Goal: Task Accomplishment & Management: Use online tool/utility

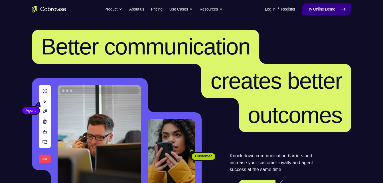
click at [318, 12] on link "Try Online Demo" at bounding box center [326, 8] width 49 height 11
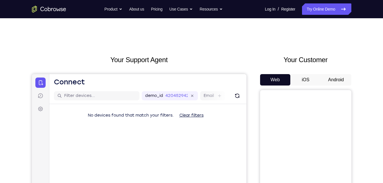
click at [341, 81] on button "Android" at bounding box center [336, 79] width 31 height 11
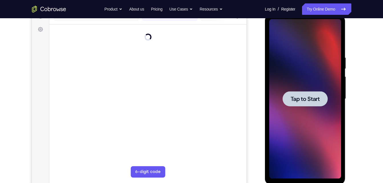
scroll to position [80, 0]
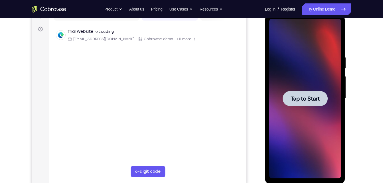
drag, startPoint x: 294, startPoint y: 19, endPoint x: 302, endPoint y: 98, distance: 80.0
click at [302, 98] on span "Tap to Start" at bounding box center [305, 99] width 29 height 6
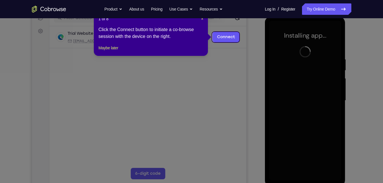
scroll to position [78, 0]
click at [113, 52] on button "Maybe later" at bounding box center [109, 48] width 20 height 7
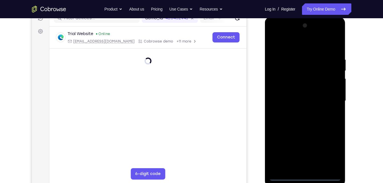
click at [306, 177] on div at bounding box center [306, 101] width 72 height 160
click at [305, 180] on div at bounding box center [306, 101] width 72 height 160
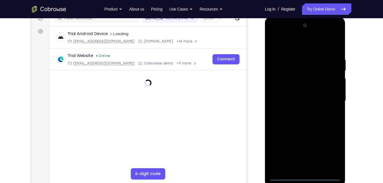
click at [305, 176] on div at bounding box center [306, 101] width 72 height 160
click at [334, 150] on div at bounding box center [306, 101] width 72 height 160
click at [276, 30] on div at bounding box center [306, 101] width 72 height 160
click at [279, 36] on div at bounding box center [306, 101] width 72 height 160
click at [278, 36] on div at bounding box center [306, 101] width 72 height 160
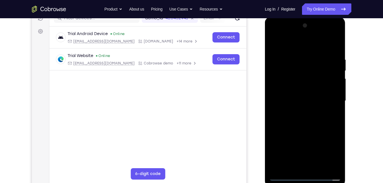
click at [276, 35] on div at bounding box center [306, 101] width 72 height 160
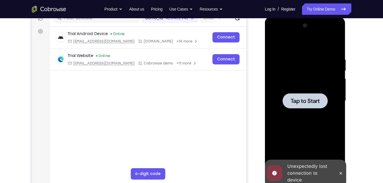
click at [297, 74] on div at bounding box center [306, 101] width 72 height 160
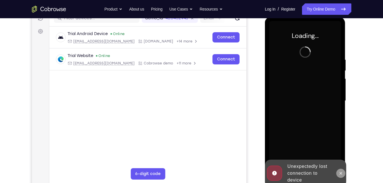
click at [342, 171] on icon at bounding box center [341, 173] width 5 height 5
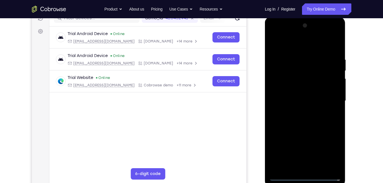
click at [308, 177] on div at bounding box center [306, 101] width 72 height 160
click at [331, 156] on div at bounding box center [306, 101] width 72 height 160
click at [282, 35] on div at bounding box center [306, 101] width 72 height 160
click at [333, 101] on div at bounding box center [306, 101] width 72 height 160
click at [299, 111] on div at bounding box center [306, 101] width 72 height 160
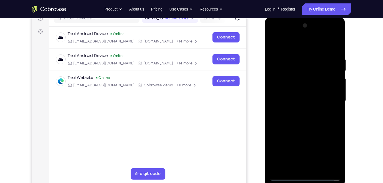
click at [305, 97] on div at bounding box center [306, 101] width 72 height 160
click at [306, 89] on div at bounding box center [306, 101] width 72 height 160
click at [310, 101] on div at bounding box center [306, 101] width 72 height 160
click at [321, 126] on div at bounding box center [306, 101] width 72 height 160
click at [320, 168] on div at bounding box center [306, 101] width 72 height 160
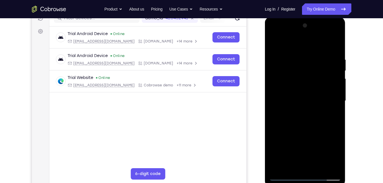
click at [330, 42] on div at bounding box center [306, 101] width 72 height 160
click at [310, 128] on div at bounding box center [306, 101] width 72 height 160
click at [311, 112] on div at bounding box center [306, 101] width 72 height 160
click at [308, 120] on div at bounding box center [306, 101] width 72 height 160
click at [334, 116] on div at bounding box center [306, 101] width 72 height 160
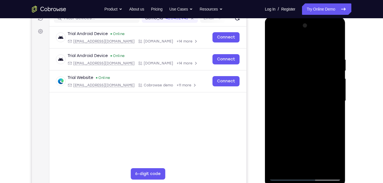
click at [335, 115] on div at bounding box center [306, 101] width 72 height 160
click at [274, 46] on div at bounding box center [306, 101] width 72 height 160
click at [305, 106] on div at bounding box center [306, 101] width 72 height 160
click at [293, 122] on div at bounding box center [306, 101] width 72 height 160
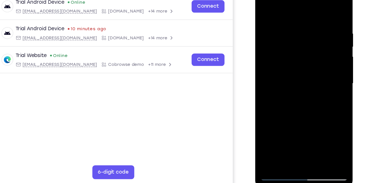
click at [323, 10] on div at bounding box center [296, 66] width 72 height 160
click at [327, 8] on div at bounding box center [296, 66] width 72 height 160
click at [267, 11] on div at bounding box center [296, 66] width 72 height 160
click at [280, 129] on div at bounding box center [296, 66] width 72 height 160
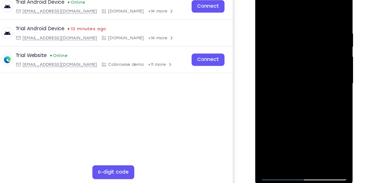
click at [280, 129] on div at bounding box center [296, 66] width 72 height 160
click at [265, 135] on div at bounding box center [296, 66] width 72 height 160
click at [326, 119] on div at bounding box center [296, 66] width 72 height 160
click at [322, 79] on div at bounding box center [296, 66] width 72 height 160
click at [290, 35] on div at bounding box center [296, 66] width 72 height 160
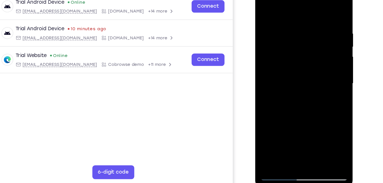
scroll to position [77, 0]
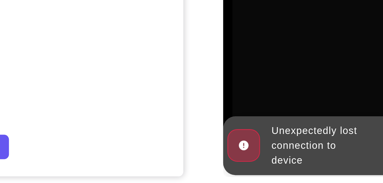
scroll to position [85, 0]
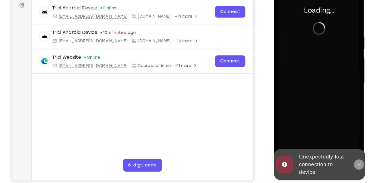
click at [351, 147] on icon at bounding box center [350, 145] width 5 height 5
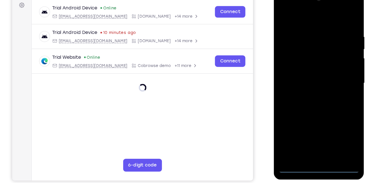
click at [315, 149] on div at bounding box center [314, 73] width 72 height 160
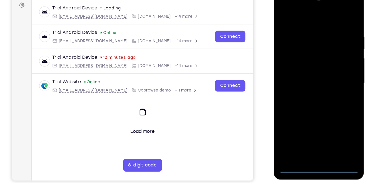
click at [313, 148] on div at bounding box center [314, 73] width 72 height 160
click at [340, 124] on div at bounding box center [314, 73] width 72 height 160
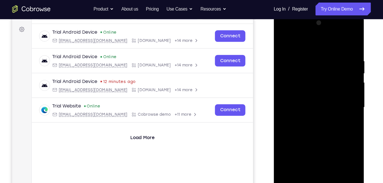
scroll to position [74, 0]
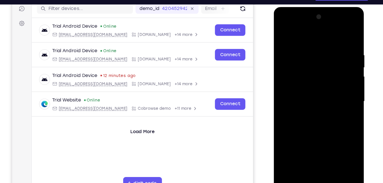
click at [284, 23] on div at bounding box center [314, 91] width 72 height 160
click at [334, 85] on div at bounding box center [314, 91] width 72 height 160
click at [338, 89] on div at bounding box center [314, 91] width 72 height 160
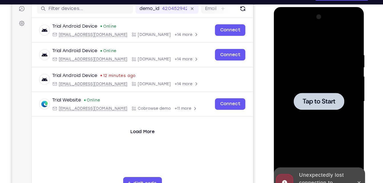
click at [306, 83] on div at bounding box center [314, 90] width 45 height 15
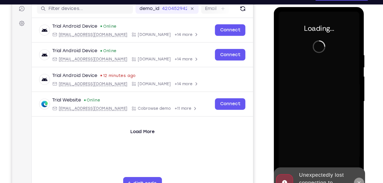
click at [350, 162] on icon at bounding box center [350, 163] width 5 height 5
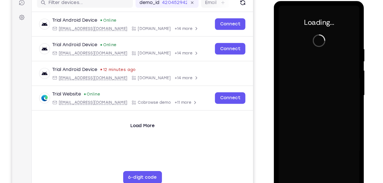
scroll to position [75, 0]
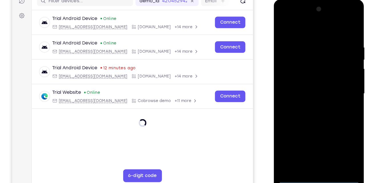
click at [314, 159] on div at bounding box center [314, 84] width 72 height 160
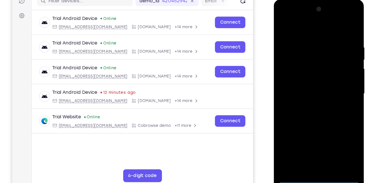
click at [339, 137] on div at bounding box center [314, 84] width 72 height 160
click at [286, 16] on div at bounding box center [314, 84] width 72 height 160
click at [339, 79] on div at bounding box center [314, 84] width 72 height 160
click at [308, 93] on div at bounding box center [314, 84] width 72 height 160
click at [312, 81] on div at bounding box center [314, 84] width 72 height 160
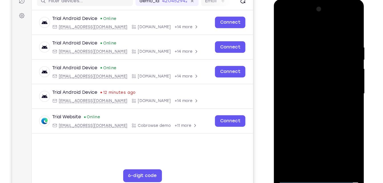
click at [318, 72] on div at bounding box center [314, 84] width 72 height 160
click at [312, 81] on div at bounding box center [314, 84] width 72 height 160
click at [326, 151] on div at bounding box center [314, 84] width 72 height 160
click at [338, 29] on div at bounding box center [314, 84] width 72 height 160
click at [322, 113] on div at bounding box center [314, 84] width 72 height 160
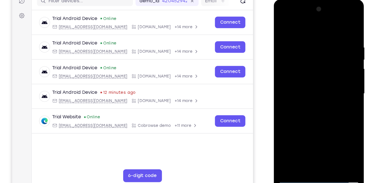
click at [322, 76] on div at bounding box center [314, 84] width 72 height 160
click at [300, 81] on div at bounding box center [314, 84] width 72 height 160
click at [300, 92] on div at bounding box center [314, 84] width 72 height 160
click at [302, 102] on div at bounding box center [314, 84] width 72 height 160
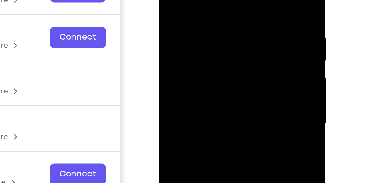
click at [166, 0] on div at bounding box center [199, 33] width 72 height 160
click at [182, 50] on div at bounding box center [199, 33] width 72 height 160
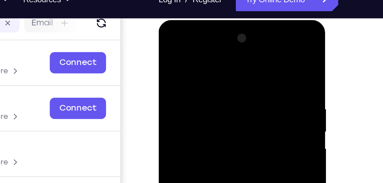
click at [168, 49] on div at bounding box center [199, 104] width 72 height 160
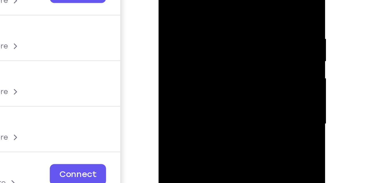
click at [168, 0] on div at bounding box center [199, 34] width 72 height 160
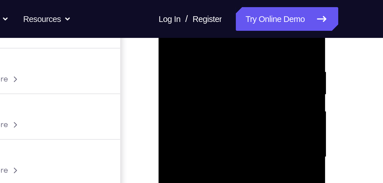
scroll to position [76, 0]
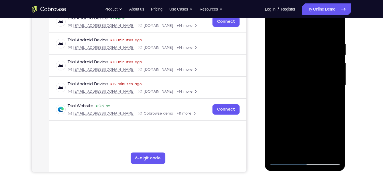
scroll to position [94, 0]
click at [336, 25] on div at bounding box center [306, 85] width 72 height 160
click at [319, 152] on div at bounding box center [306, 85] width 72 height 160
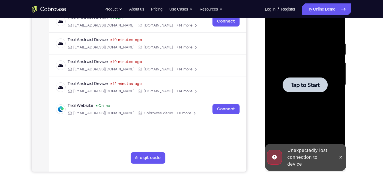
click at [308, 98] on div at bounding box center [306, 85] width 72 height 160
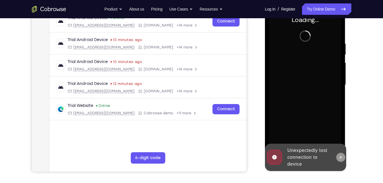
click at [342, 160] on button at bounding box center [341, 157] width 9 height 9
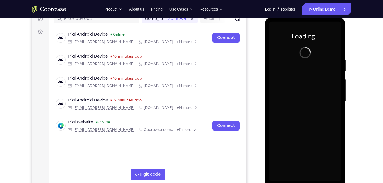
scroll to position [77, 0]
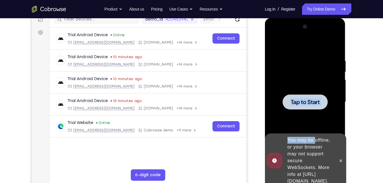
drag, startPoint x: 316, startPoint y: 133, endPoint x: 309, endPoint y: 92, distance: 42.2
click at [309, 92] on div "Online web based iOS Simulators and Android Emulators. Run iPhone, iPad, Mobile…" at bounding box center [305, 103] width 81 height 171
click at [309, 92] on div at bounding box center [306, 102] width 72 height 160
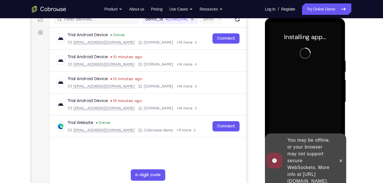
click at [366, 56] on div "Your Support Agent Your Customer Web iOS Android Next Steps We’d be happy to gi…" at bounding box center [191, 130] width 365 height 377
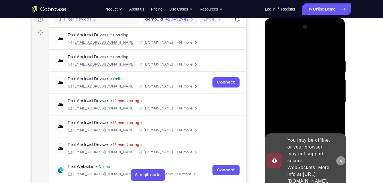
click at [338, 156] on button at bounding box center [341, 160] width 9 height 9
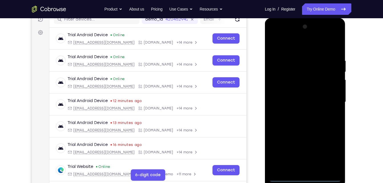
click at [306, 178] on div at bounding box center [306, 102] width 72 height 160
click at [329, 154] on div at bounding box center [306, 102] width 72 height 160
click at [277, 35] on div at bounding box center [306, 102] width 72 height 160
click at [279, 36] on div at bounding box center [306, 102] width 72 height 160
click at [328, 103] on div at bounding box center [306, 102] width 72 height 160
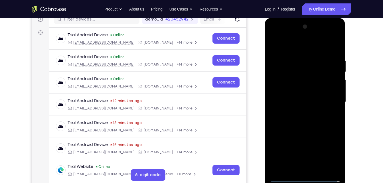
click at [300, 113] on div at bounding box center [306, 102] width 72 height 160
click at [304, 96] on div at bounding box center [306, 102] width 72 height 160
click at [294, 111] on div at bounding box center [306, 102] width 72 height 160
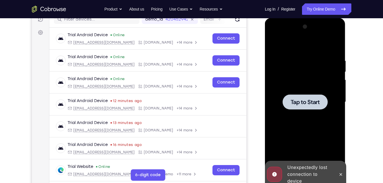
click at [318, 104] on span "Tap to Start" at bounding box center [305, 102] width 29 height 6
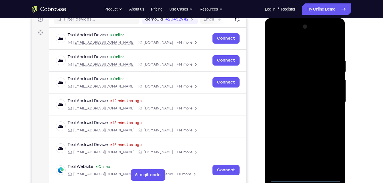
click at [307, 177] on div at bounding box center [306, 102] width 72 height 160
click at [307, 176] on div at bounding box center [306, 102] width 72 height 160
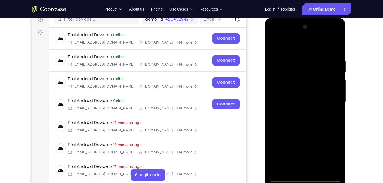
click at [338, 154] on div at bounding box center [306, 102] width 72 height 160
click at [334, 154] on div at bounding box center [306, 102] width 72 height 160
click at [277, 35] on div at bounding box center [306, 102] width 72 height 160
click at [330, 103] on div at bounding box center [306, 102] width 72 height 160
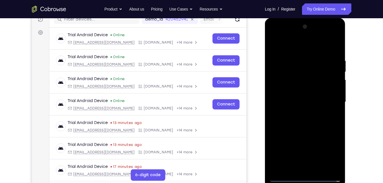
click at [328, 100] on div at bounding box center [306, 102] width 72 height 160
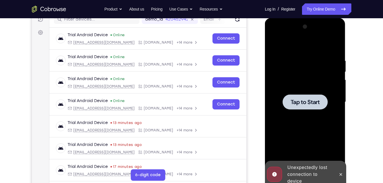
click at [307, 105] on span "Tap to Start" at bounding box center [305, 102] width 29 height 6
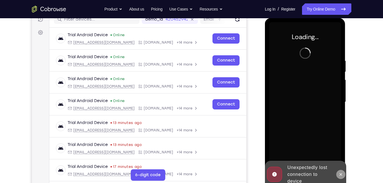
click at [342, 177] on button at bounding box center [341, 174] width 9 height 9
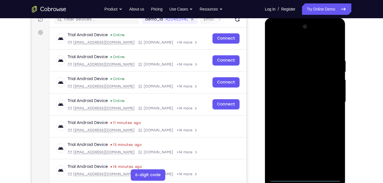
click at [305, 178] on div at bounding box center [306, 102] width 72 height 160
click at [331, 156] on div at bounding box center [306, 102] width 72 height 160
click at [278, 34] on div at bounding box center [306, 102] width 72 height 160
click at [330, 100] on div at bounding box center [306, 102] width 72 height 160
click at [299, 111] on div at bounding box center [306, 102] width 72 height 160
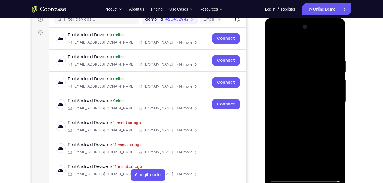
click at [308, 91] on div at bounding box center [306, 102] width 72 height 160
click at [300, 98] on div at bounding box center [306, 102] width 72 height 160
click at [297, 112] on div at bounding box center [306, 102] width 72 height 160
click at [306, 89] on div at bounding box center [306, 102] width 72 height 160
click at [318, 171] on div at bounding box center [306, 102] width 72 height 160
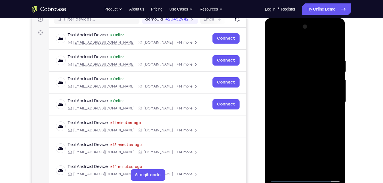
click at [311, 132] on div at bounding box center [306, 102] width 72 height 160
click at [272, 41] on div at bounding box center [306, 102] width 72 height 160
click at [299, 56] on div at bounding box center [306, 102] width 72 height 160
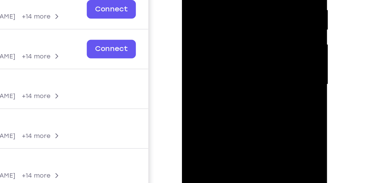
click at [239, 9] on div at bounding box center [222, 17] width 72 height 160
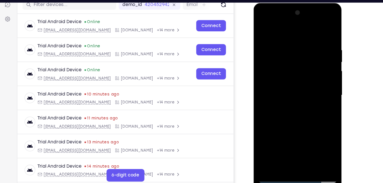
click at [327, 59] on div at bounding box center [294, 87] width 72 height 160
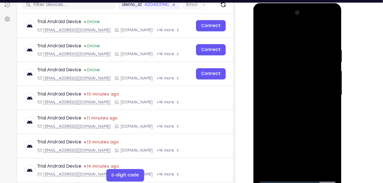
scroll to position [75, 0]
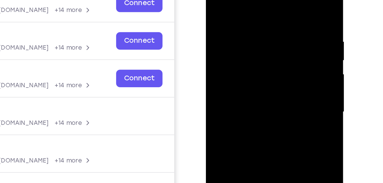
click at [280, 20] on div at bounding box center [246, 53] width 72 height 160
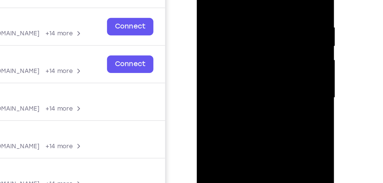
click at [268, 23] on div at bounding box center [237, 39] width 72 height 160
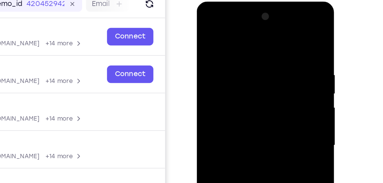
click at [220, 30] on div at bounding box center [237, 86] width 72 height 160
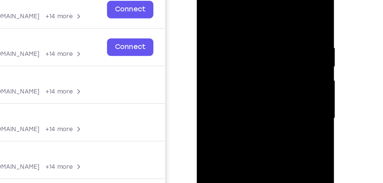
click at [212, 2] on div at bounding box center [237, 59] width 72 height 160
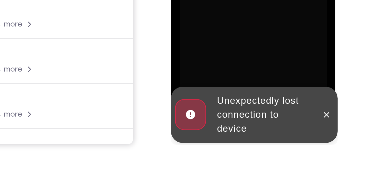
scroll to position [102, 0]
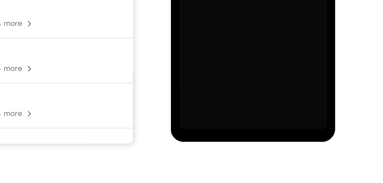
scroll to position [101, 0]
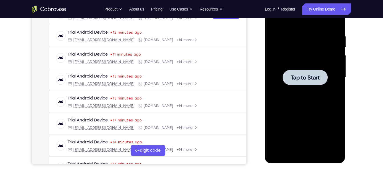
click at [302, 109] on div at bounding box center [306, 78] width 72 height 160
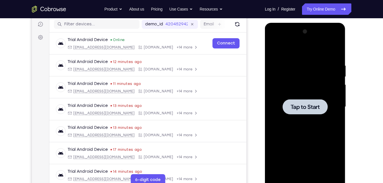
scroll to position [71, 0]
click at [302, 109] on span "Tap to Start" at bounding box center [305, 108] width 29 height 6
click at [302, 73] on div at bounding box center [306, 107] width 72 height 160
click at [295, 112] on div at bounding box center [305, 107] width 45 height 15
click at [292, 83] on div at bounding box center [306, 107] width 72 height 160
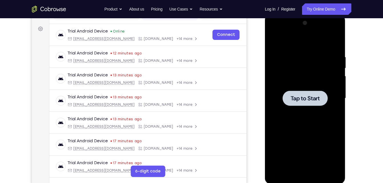
scroll to position [81, 0]
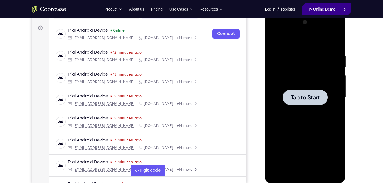
click at [308, 10] on link "Try Online Demo" at bounding box center [326, 8] width 49 height 11
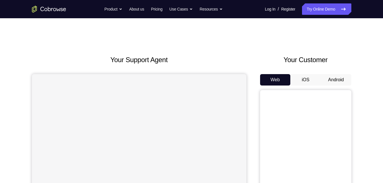
click at [330, 79] on button "Android" at bounding box center [336, 79] width 31 height 11
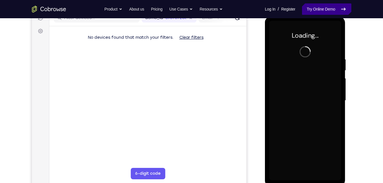
scroll to position [76, 0]
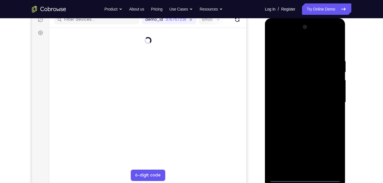
click at [306, 178] on div at bounding box center [306, 103] width 72 height 160
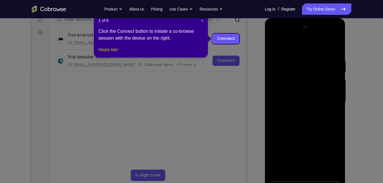
click at [108, 53] on button "Maybe later" at bounding box center [109, 49] width 20 height 7
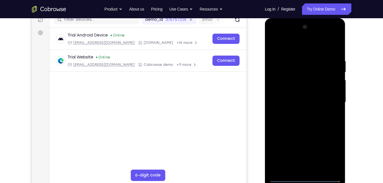
click at [305, 177] on div at bounding box center [306, 103] width 72 height 160
click at [327, 152] on div at bounding box center [306, 103] width 72 height 160
click at [290, 37] on div at bounding box center [306, 103] width 72 height 160
click at [330, 98] on div at bounding box center [306, 103] width 72 height 160
click at [300, 113] on div at bounding box center [306, 103] width 72 height 160
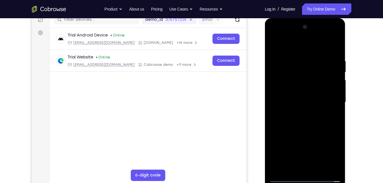
click at [315, 97] on div at bounding box center [306, 103] width 72 height 160
click at [298, 90] on div at bounding box center [306, 103] width 72 height 160
click at [290, 102] on div at bounding box center [306, 103] width 72 height 160
click at [278, 120] on div at bounding box center [306, 103] width 72 height 160
click at [302, 59] on div at bounding box center [306, 103] width 72 height 160
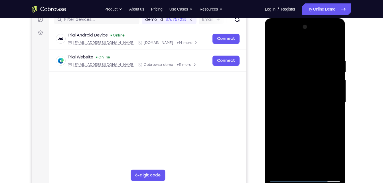
click at [326, 132] on div at bounding box center [306, 103] width 72 height 160
click at [293, 58] on div at bounding box center [306, 103] width 72 height 160
click at [276, 84] on div at bounding box center [306, 103] width 72 height 160
click at [328, 45] on div at bounding box center [306, 103] width 72 height 160
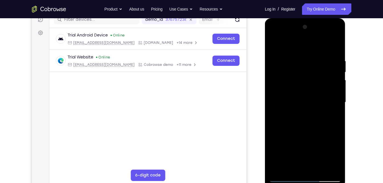
click at [329, 44] on div at bounding box center [306, 103] width 72 height 160
click at [316, 95] on div at bounding box center [306, 103] width 72 height 160
click at [333, 46] on div at bounding box center [306, 103] width 72 height 160
click at [276, 77] on div at bounding box center [306, 103] width 72 height 160
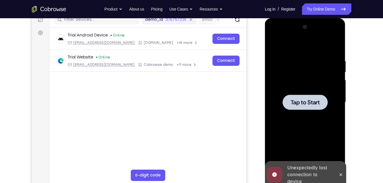
click at [301, 97] on div at bounding box center [305, 102] width 45 height 15
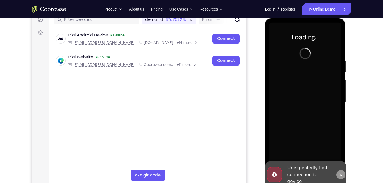
click at [340, 176] on icon at bounding box center [341, 175] width 5 height 5
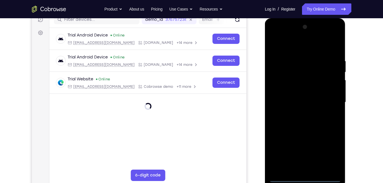
click at [304, 175] on div at bounding box center [306, 103] width 72 height 160
click at [306, 179] on div at bounding box center [306, 103] width 72 height 160
click at [332, 153] on div at bounding box center [306, 103] width 72 height 160
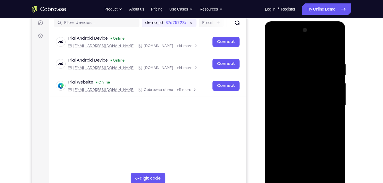
scroll to position [73, 0]
click at [279, 39] on div at bounding box center [306, 106] width 72 height 160
click at [285, 38] on div at bounding box center [306, 106] width 72 height 160
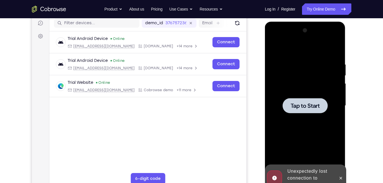
click at [292, 111] on div at bounding box center [305, 105] width 45 height 15
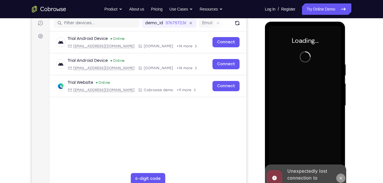
click at [340, 175] on button at bounding box center [341, 178] width 9 height 9
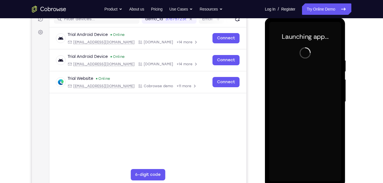
scroll to position [77, 0]
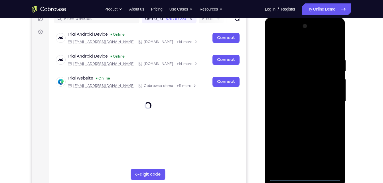
click at [305, 176] on div at bounding box center [306, 102] width 72 height 160
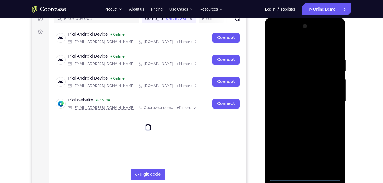
click at [329, 157] on div at bounding box center [306, 102] width 72 height 160
click at [274, 31] on div at bounding box center [306, 102] width 72 height 160
click at [330, 97] on div at bounding box center [306, 102] width 72 height 160
click at [302, 113] on div at bounding box center [306, 102] width 72 height 160
click at [300, 97] on div at bounding box center [306, 102] width 72 height 160
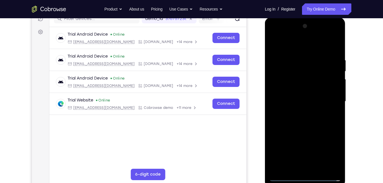
click at [303, 89] on div at bounding box center [306, 102] width 72 height 160
click at [292, 98] on div at bounding box center [306, 102] width 72 height 160
click at [300, 119] on div at bounding box center [306, 102] width 72 height 160
click at [298, 126] on div at bounding box center [306, 102] width 72 height 160
click at [296, 60] on div at bounding box center [306, 102] width 72 height 160
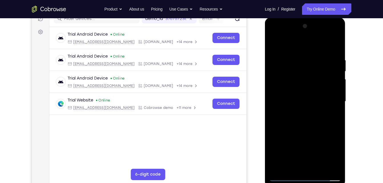
click at [271, 86] on div at bounding box center [306, 102] width 72 height 160
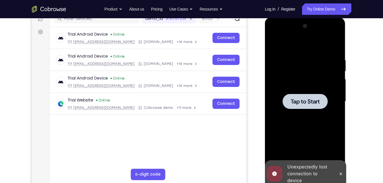
click at [271, 86] on div at bounding box center [306, 102] width 72 height 160
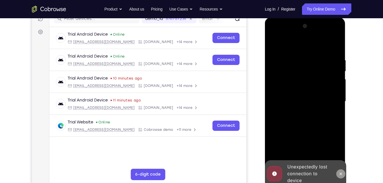
click at [339, 173] on icon at bounding box center [341, 174] width 5 height 5
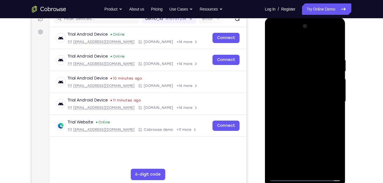
click at [306, 178] on div at bounding box center [306, 102] width 72 height 160
click at [302, 177] on div at bounding box center [306, 102] width 72 height 160
click at [334, 154] on div at bounding box center [306, 102] width 72 height 160
click at [274, 33] on div at bounding box center [306, 102] width 72 height 160
click at [328, 99] on div at bounding box center [306, 102] width 72 height 160
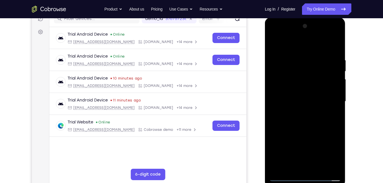
click at [300, 112] on div at bounding box center [306, 102] width 72 height 160
click at [315, 93] on div at bounding box center [306, 102] width 72 height 160
click at [305, 90] on div at bounding box center [306, 102] width 72 height 160
click at [292, 98] on div at bounding box center [306, 102] width 72 height 160
click at [296, 102] on div at bounding box center [306, 102] width 72 height 160
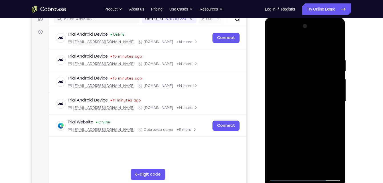
click at [296, 102] on div at bounding box center [306, 102] width 72 height 160
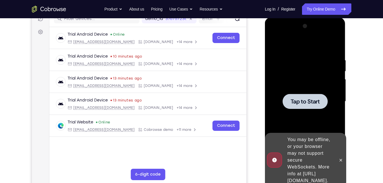
click at [296, 85] on div at bounding box center [306, 102] width 72 height 160
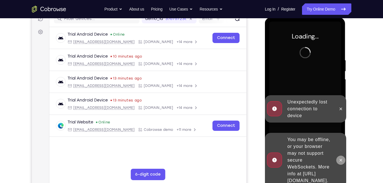
click at [342, 158] on icon at bounding box center [341, 160] width 5 height 5
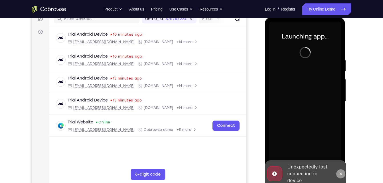
click at [341, 173] on icon at bounding box center [341, 174] width 5 height 5
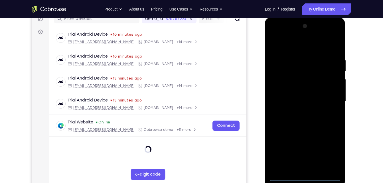
click at [299, 178] on div at bounding box center [306, 102] width 72 height 160
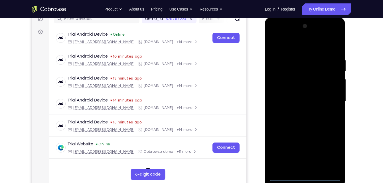
click at [330, 152] on div at bounding box center [306, 102] width 72 height 160
click at [272, 37] on div at bounding box center [306, 102] width 72 height 160
click at [331, 99] on div at bounding box center [306, 102] width 72 height 160
click at [298, 112] on div at bounding box center [306, 102] width 72 height 160
click at [300, 111] on div at bounding box center [306, 102] width 72 height 160
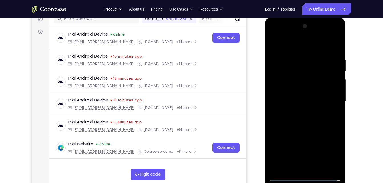
click at [300, 111] on div at bounding box center [306, 102] width 72 height 160
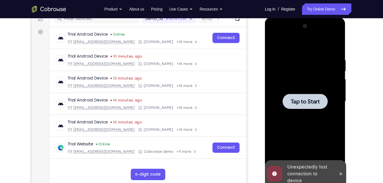
click at [299, 93] on div at bounding box center [306, 102] width 72 height 160
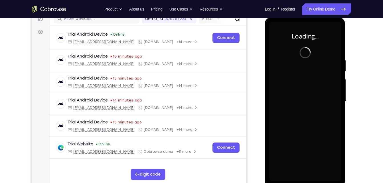
click at [326, 93] on div at bounding box center [306, 102] width 72 height 160
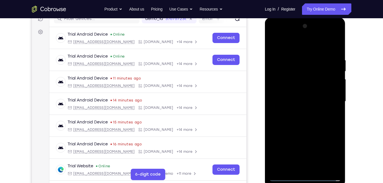
click at [305, 180] on div at bounding box center [306, 102] width 72 height 160
click at [308, 176] on div at bounding box center [306, 102] width 72 height 160
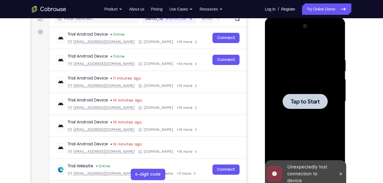
click at [306, 177] on div "Online web based iOS Simulators and Android Emulators. Run iPhone, iPad, Mobile…" at bounding box center [305, 102] width 81 height 171
click at [306, 122] on div at bounding box center [306, 102] width 72 height 160
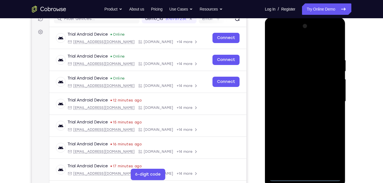
click at [305, 176] on div at bounding box center [306, 102] width 72 height 160
click at [331, 154] on div at bounding box center [306, 102] width 72 height 160
click at [274, 34] on div at bounding box center [306, 102] width 72 height 160
click at [328, 98] on div at bounding box center [306, 102] width 72 height 160
click at [298, 111] on div at bounding box center [306, 102] width 72 height 160
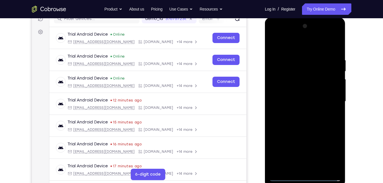
click at [305, 95] on div at bounding box center [306, 102] width 72 height 160
click at [300, 90] on div at bounding box center [306, 102] width 72 height 160
click at [324, 89] on div at bounding box center [306, 102] width 72 height 160
click at [295, 91] on div at bounding box center [306, 102] width 72 height 160
click at [292, 102] on div at bounding box center [306, 102] width 72 height 160
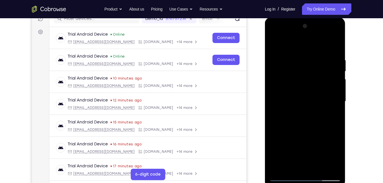
click at [304, 129] on div at bounding box center [306, 102] width 72 height 160
click at [332, 65] on div at bounding box center [306, 102] width 72 height 160
click at [331, 50] on div at bounding box center [306, 102] width 72 height 160
click at [330, 71] on div at bounding box center [306, 102] width 72 height 160
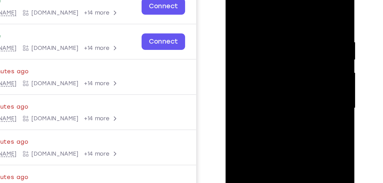
click at [298, 39] on div at bounding box center [266, 58] width 72 height 160
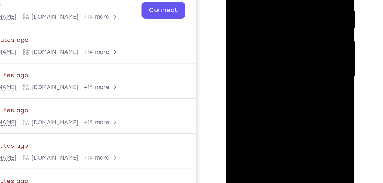
click at [298, 20] on div at bounding box center [266, 26] width 72 height 160
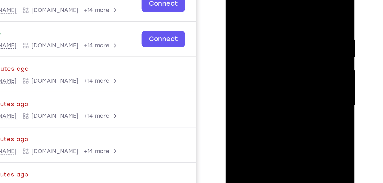
click at [246, 0] on div at bounding box center [266, 55] width 72 height 160
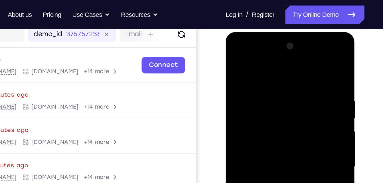
scroll to position [69, 0]
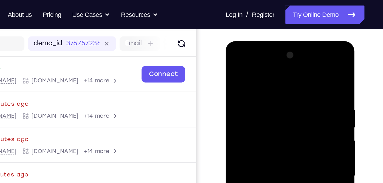
click at [238, 76] on div at bounding box center [266, 125] width 72 height 160
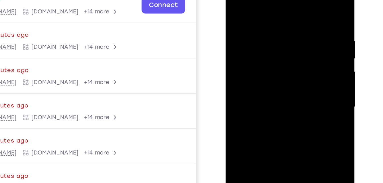
click at [288, 39] on div at bounding box center [266, 57] width 72 height 160
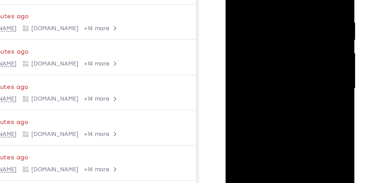
click at [292, 42] on div at bounding box center [266, 38] width 72 height 160
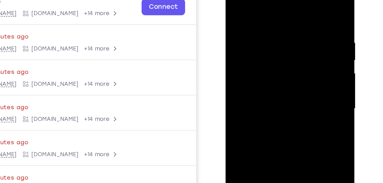
click at [284, 31] on div at bounding box center [266, 58] width 72 height 160
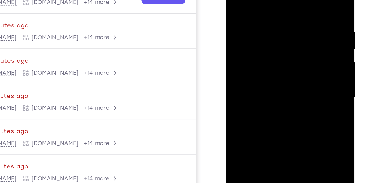
click at [291, 23] on div at bounding box center [266, 47] width 72 height 160
click at [294, 0] on div at bounding box center [266, 47] width 72 height 160
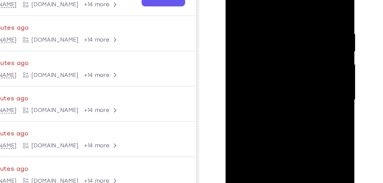
click at [294, 0] on div at bounding box center [266, 49] width 72 height 160
click at [296, 0] on div at bounding box center [266, 49] width 72 height 160
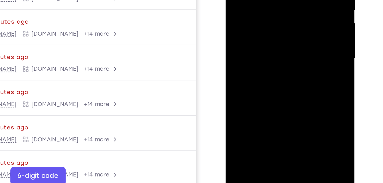
scroll to position [73, 0]
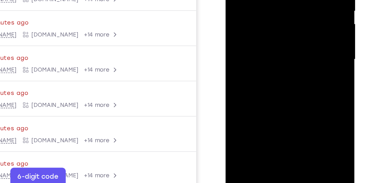
click at [246, 53] on div at bounding box center [266, 9] width 72 height 160
click at [297, 10] on div at bounding box center [266, 9] width 72 height 160
drag, startPoint x: 263, startPoint y: 32, endPoint x: 293, endPoint y: -42, distance: 79.4
click at [293, 0] on div at bounding box center [266, 9] width 72 height 160
drag, startPoint x: 266, startPoint y: -17, endPoint x: 254, endPoint y: 9, distance: 28.0
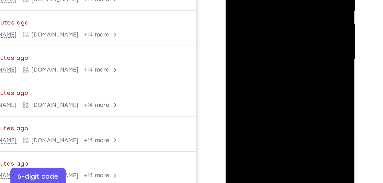
click at [254, 9] on div at bounding box center [266, 9] width 72 height 160
drag, startPoint x: 254, startPoint y: 9, endPoint x: 244, endPoint y: 53, distance: 45.7
click at [244, 53] on div at bounding box center [266, 9] width 72 height 160
drag, startPoint x: 240, startPoint y: -12, endPoint x: 234, endPoint y: 32, distance: 43.8
click at [234, 32] on div at bounding box center [266, 9] width 72 height 160
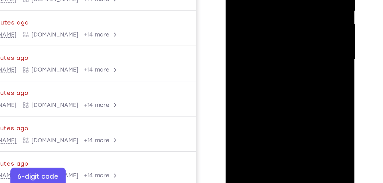
scroll to position [72, 0]
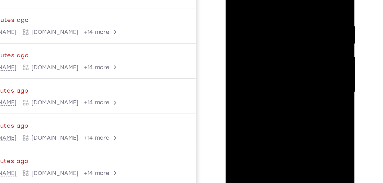
click at [235, 0] on div at bounding box center [266, 42] width 72 height 160
click at [237, 0] on div at bounding box center [266, 42] width 72 height 160
click at [236, 0] on div at bounding box center [266, 42] width 72 height 160
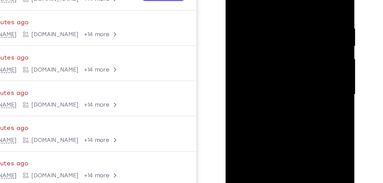
click at [236, 0] on div at bounding box center [266, 44] width 72 height 160
click at [296, 0] on div at bounding box center [266, 44] width 72 height 160
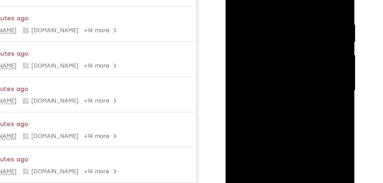
click at [246, 0] on div at bounding box center [266, 40] width 72 height 160
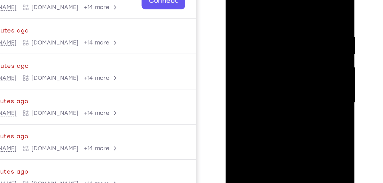
click at [243, 0] on div at bounding box center [266, 52] width 72 height 160
drag, startPoint x: 264, startPoint y: 52, endPoint x: 263, endPoint y: -23, distance: 75.7
click at [263, 0] on div at bounding box center [266, 52] width 72 height 160
click at [282, 5] on div at bounding box center [266, 52] width 72 height 160
click at [263, 67] on div at bounding box center [266, 52] width 72 height 160
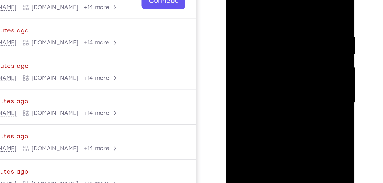
click at [296, 19] on div at bounding box center [266, 52] width 72 height 160
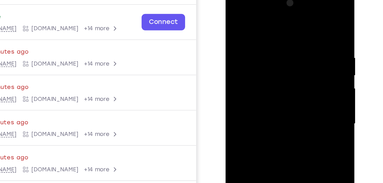
click at [296, 41] on div at bounding box center [266, 73] width 72 height 160
click at [298, 42] on div at bounding box center [266, 73] width 72 height 160
click at [234, 13] on div at bounding box center [266, 73] width 72 height 160
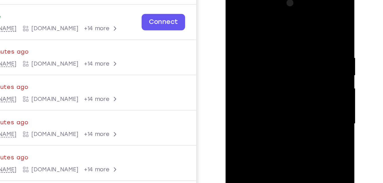
click at [235, 14] on div at bounding box center [266, 73] width 72 height 160
click at [261, 81] on div at bounding box center [266, 73] width 72 height 160
click at [298, 45] on div at bounding box center [266, 73] width 72 height 160
click at [234, 17] on div at bounding box center [266, 73] width 72 height 160
drag, startPoint x: 258, startPoint y: 77, endPoint x: 305, endPoint y: -17, distance: 105.5
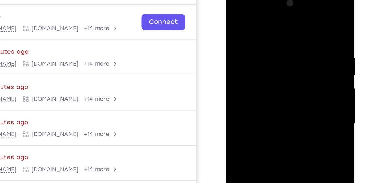
click at [305, 0] on html "Online web based iOS Simulators and Android Emulators. Run iPhone, iPad, Mobile…" at bounding box center [266, 74] width 81 height 171
drag, startPoint x: 262, startPoint y: 94, endPoint x: 256, endPoint y: 20, distance: 73.9
click at [256, 20] on div at bounding box center [266, 73] width 72 height 160
drag, startPoint x: 263, startPoint y: 101, endPoint x: 278, endPoint y: -5, distance: 107.0
click at [278, 0] on div at bounding box center [266, 73] width 72 height 160
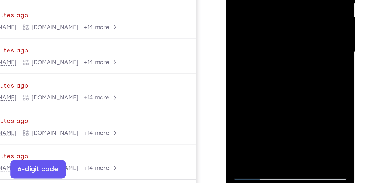
scroll to position [77, 0]
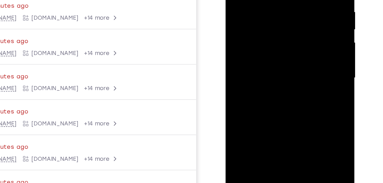
drag, startPoint x: 269, startPoint y: 27, endPoint x: 264, endPoint y: 102, distance: 75.0
click at [264, 102] on div at bounding box center [266, 27] width 72 height 160
drag, startPoint x: 256, startPoint y: 61, endPoint x: 280, endPoint y: -35, distance: 99.1
click at [280, 0] on div at bounding box center [266, 27] width 72 height 160
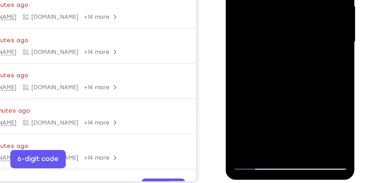
scroll to position [83, 0]
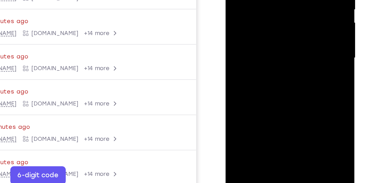
click at [240, 49] on div at bounding box center [266, 7] width 72 height 160
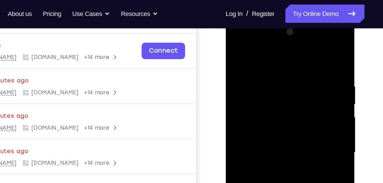
click at [234, 45] on div at bounding box center [266, 102] width 72 height 160
click at [240, 68] on div at bounding box center [266, 102] width 72 height 160
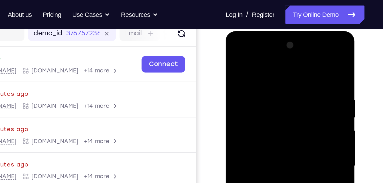
scroll to position [73, 0]
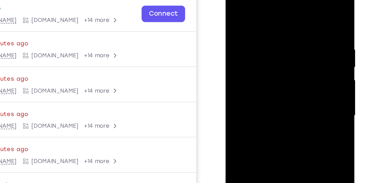
click at [291, 34] on div at bounding box center [266, 65] width 72 height 160
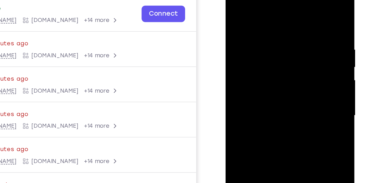
click at [291, 34] on div at bounding box center [266, 65] width 72 height 160
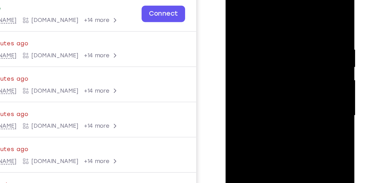
click at [291, 34] on div at bounding box center [266, 65] width 72 height 160
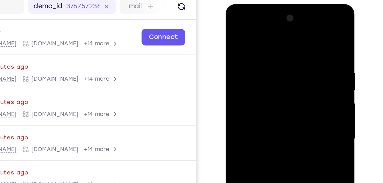
click at [292, 53] on div at bounding box center [266, 88] width 72 height 160
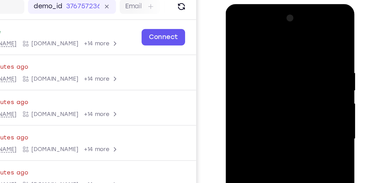
click at [292, 53] on div at bounding box center [266, 88] width 72 height 160
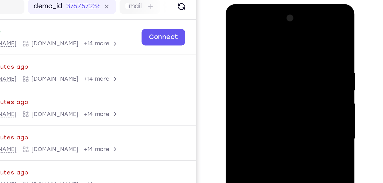
click at [292, 53] on div at bounding box center [266, 88] width 72 height 160
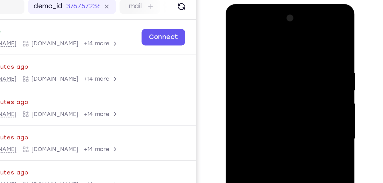
click at [292, 53] on div at bounding box center [266, 88] width 72 height 160
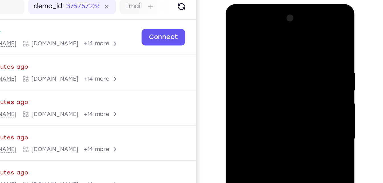
click at [292, 53] on div at bounding box center [266, 88] width 72 height 160
click at [294, 49] on div at bounding box center [266, 88] width 72 height 160
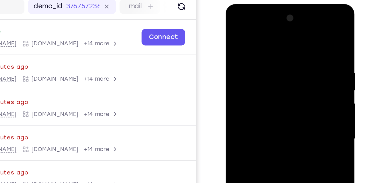
click at [294, 49] on div at bounding box center [266, 88] width 72 height 160
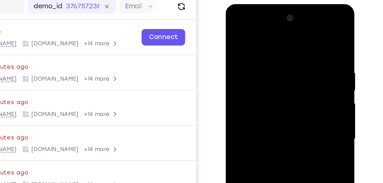
click at [294, 49] on div at bounding box center [266, 88] width 72 height 160
drag, startPoint x: 294, startPoint y: 49, endPoint x: 294, endPoint y: 15, distance: 34.0
click at [294, 15] on div at bounding box center [266, 88] width 72 height 160
click at [300, 60] on div at bounding box center [266, 88] width 72 height 160
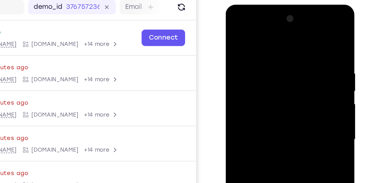
drag, startPoint x: 257, startPoint y: 51, endPoint x: 247, endPoint y: 99, distance: 49.6
click at [247, 99] on div at bounding box center [266, 89] width 72 height 160
click at [260, 50] on div at bounding box center [266, 89] width 72 height 160
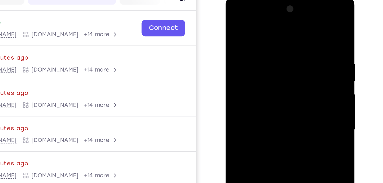
click at [270, 100] on div at bounding box center [266, 79] width 72 height 160
click at [264, 98] on div at bounding box center [266, 79] width 72 height 160
click at [262, 97] on div at bounding box center [266, 79] width 72 height 160
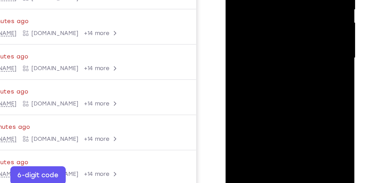
scroll to position [77, 0]
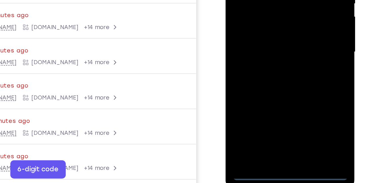
click at [262, 75] on div at bounding box center [266, 1] width 72 height 160
click at [286, 55] on div at bounding box center [266, 1] width 72 height 160
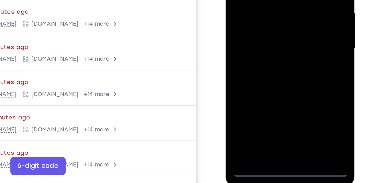
scroll to position [79, 0]
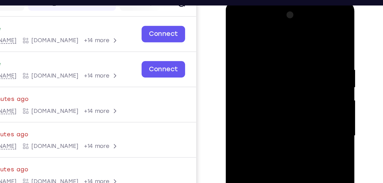
click at [238, 18] on div at bounding box center [266, 85] width 72 height 160
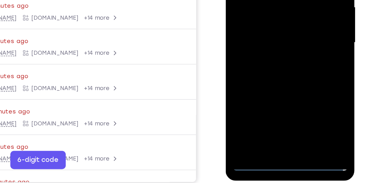
scroll to position [83, 0]
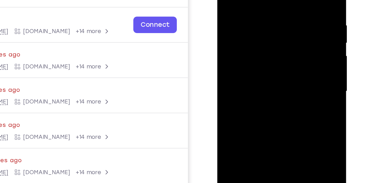
click at [283, 42] on div at bounding box center [258, 41] width 72 height 160
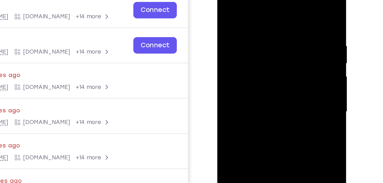
click at [278, 59] on div at bounding box center [258, 61] width 72 height 160
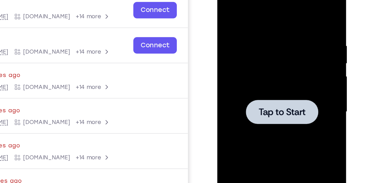
click at [265, 68] on div at bounding box center [257, 61] width 45 height 15
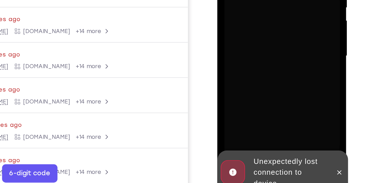
scroll to position [83, 0]
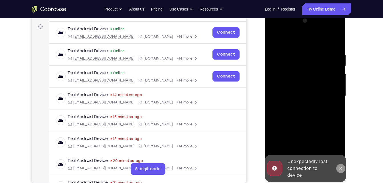
click at [342, 170] on icon at bounding box center [341, 168] width 5 height 5
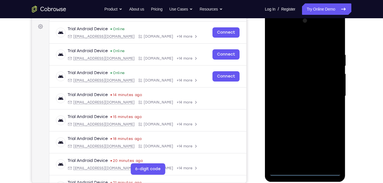
click at [303, 173] on div at bounding box center [306, 96] width 72 height 160
click at [331, 141] on div at bounding box center [306, 96] width 72 height 160
click at [330, 148] on div at bounding box center [306, 96] width 72 height 160
click at [274, 25] on div at bounding box center [306, 96] width 72 height 160
click at [280, 31] on div at bounding box center [306, 96] width 72 height 160
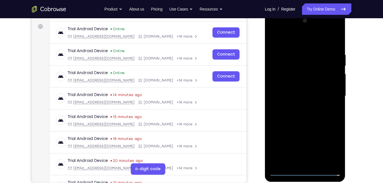
click at [325, 93] on div at bounding box center [306, 96] width 72 height 160
click at [298, 106] on div at bounding box center [306, 96] width 72 height 160
click at [299, 93] on div at bounding box center [306, 96] width 72 height 160
click at [302, 86] on div at bounding box center [306, 96] width 72 height 160
click at [295, 96] on div at bounding box center [306, 96] width 72 height 160
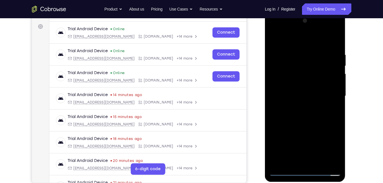
click at [297, 123] on div at bounding box center [306, 96] width 72 height 160
click at [331, 54] on div at bounding box center [306, 96] width 72 height 160
click at [333, 83] on div at bounding box center [306, 96] width 72 height 160
click at [328, 40] on div at bounding box center [306, 96] width 72 height 160
click at [305, 74] on div at bounding box center [306, 96] width 72 height 160
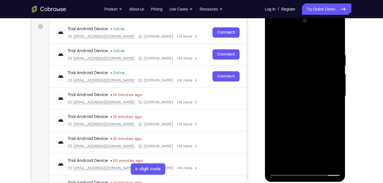
click at [309, 87] on div at bounding box center [306, 96] width 72 height 160
click at [308, 57] on div at bounding box center [306, 96] width 72 height 160
click at [298, 117] on div at bounding box center [306, 96] width 72 height 160
click at [273, 36] on div at bounding box center [306, 96] width 72 height 160
click at [336, 66] on div at bounding box center [306, 96] width 72 height 160
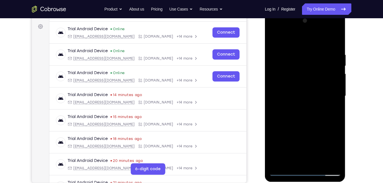
click at [288, 40] on div at bounding box center [306, 96] width 72 height 160
drag, startPoint x: 305, startPoint y: 132, endPoint x: 266, endPoint y: 198, distance: 76.0
click at [266, 183] on html "Online web based iOS Simulators and Android Emulators. Run iPhone, iPad, Mobile…" at bounding box center [305, 97] width 81 height 171
drag, startPoint x: 316, startPoint y: 52, endPoint x: 276, endPoint y: 197, distance: 150.3
click at [276, 183] on html "Online web based iOS Simulators and Android Emulators. Run iPhone, iPad, Mobile…" at bounding box center [305, 97] width 81 height 171
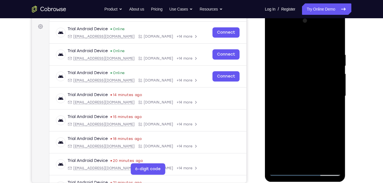
click at [332, 91] on div at bounding box center [306, 96] width 72 height 160
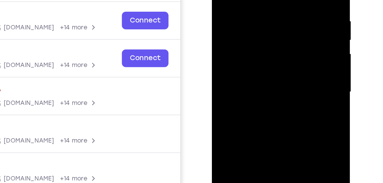
click at [283, 27] on div at bounding box center [252, 32] width 72 height 160
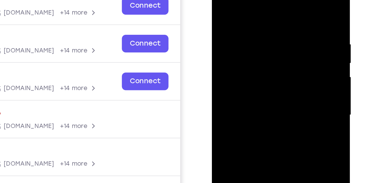
click at [275, 20] on div at bounding box center [252, 55] width 72 height 160
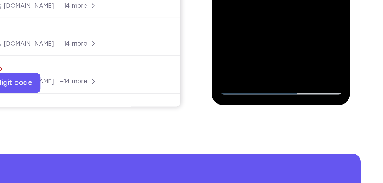
scroll to position [127, 0]
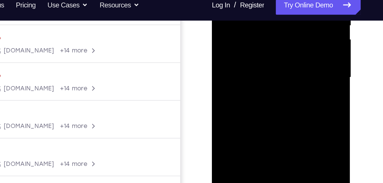
click at [284, 0] on div at bounding box center [252, 17] width 72 height 160
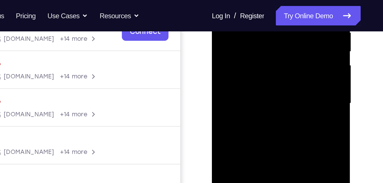
scroll to position [118, 0]
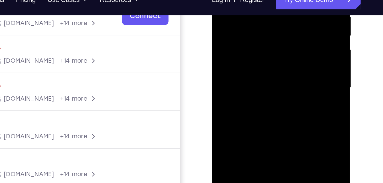
click at [280, 35] on div at bounding box center [252, 27] width 72 height 160
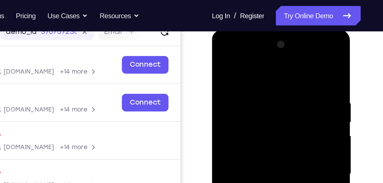
scroll to position [75, 0]
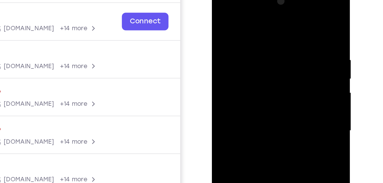
click at [278, 42] on div at bounding box center [252, 71] width 72 height 160
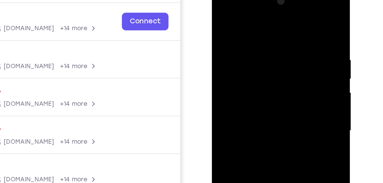
click at [278, 42] on div at bounding box center [252, 71] width 72 height 160
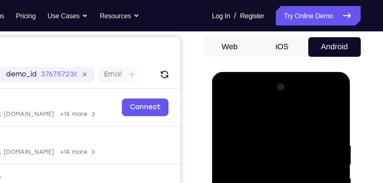
scroll to position [52, 0]
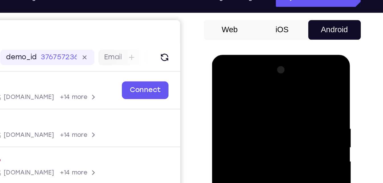
click at [280, 89] on div at bounding box center [252, 139] width 72 height 160
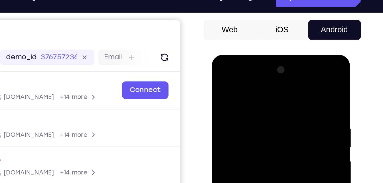
click at [280, 89] on div at bounding box center [252, 139] width 72 height 160
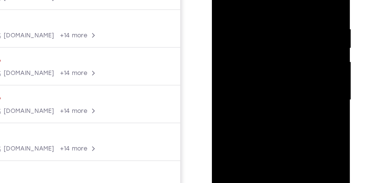
click at [280, 41] on div at bounding box center [252, 40] width 72 height 160
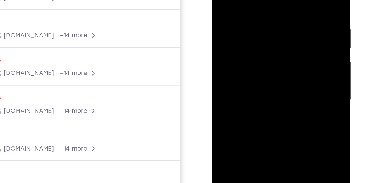
click at [280, 41] on div at bounding box center [252, 40] width 72 height 160
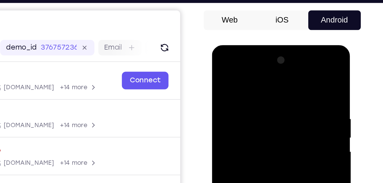
click at [280, 79] on div at bounding box center [252, 129] width 72 height 160
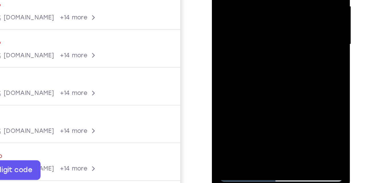
scroll to position [77, 0]
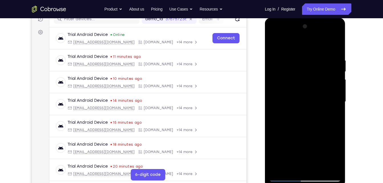
click at [340, 70] on div at bounding box center [306, 102] width 72 height 160
drag, startPoint x: 340, startPoint y: 70, endPoint x: 335, endPoint y: 71, distance: 5.3
click at [335, 71] on div at bounding box center [306, 102] width 72 height 160
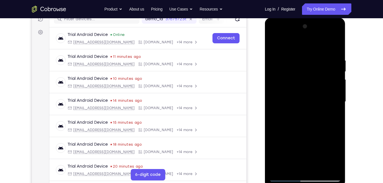
click at [335, 71] on div at bounding box center [306, 102] width 72 height 160
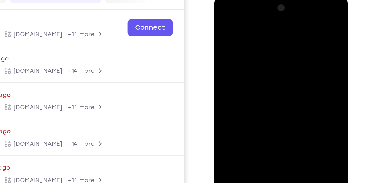
click at [282, 41] on div at bounding box center [255, 78] width 72 height 160
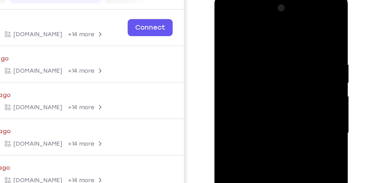
click at [282, 41] on div at bounding box center [255, 78] width 72 height 160
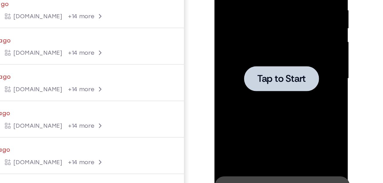
click at [260, 21] on span "Tap to Start" at bounding box center [254, 23] width 29 height 6
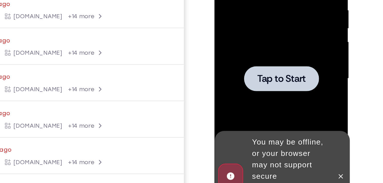
click at [258, 24] on span "Tap to Start" at bounding box center [254, 23] width 29 height 6
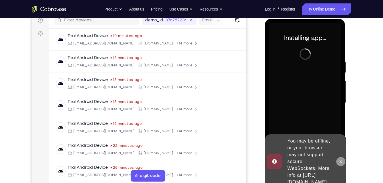
click at [342, 161] on button at bounding box center [341, 161] width 9 height 9
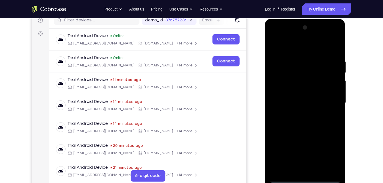
click at [304, 180] on div at bounding box center [306, 103] width 72 height 160
click at [330, 160] on div at bounding box center [306, 103] width 72 height 160
click at [285, 37] on div at bounding box center [306, 103] width 72 height 160
click at [332, 101] on div at bounding box center [306, 103] width 72 height 160
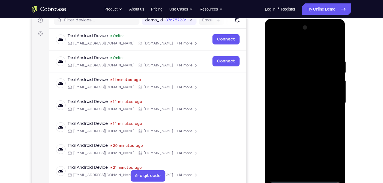
click at [297, 113] on div at bounding box center [306, 103] width 72 height 160
click at [300, 91] on div at bounding box center [306, 103] width 72 height 160
click at [293, 101] on div at bounding box center [306, 103] width 72 height 160
click at [293, 113] on div at bounding box center [306, 103] width 72 height 160
click at [312, 89] on div at bounding box center [306, 103] width 72 height 160
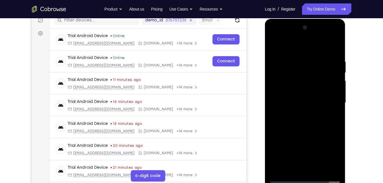
click at [319, 171] on div at bounding box center [306, 103] width 72 height 160
click at [314, 135] on div at bounding box center [306, 103] width 72 height 160
click at [323, 97] on div at bounding box center [306, 103] width 72 height 160
click at [332, 117] on div at bounding box center [306, 103] width 72 height 160
click at [277, 50] on div at bounding box center [306, 103] width 72 height 160
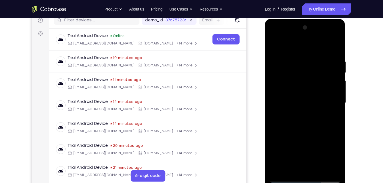
click at [276, 45] on div at bounding box center [306, 103] width 72 height 160
click at [299, 58] on div at bounding box center [306, 103] width 72 height 160
click at [334, 48] on div at bounding box center [306, 103] width 72 height 160
click at [294, 55] on div at bounding box center [306, 103] width 72 height 160
click at [327, 88] on div at bounding box center [306, 103] width 72 height 160
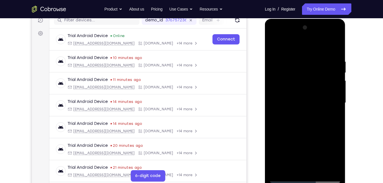
click at [331, 61] on div at bounding box center [306, 103] width 72 height 160
click at [336, 45] on div at bounding box center [306, 103] width 72 height 160
click at [334, 49] on div at bounding box center [306, 103] width 72 height 160
click at [334, 47] on div at bounding box center [306, 103] width 72 height 160
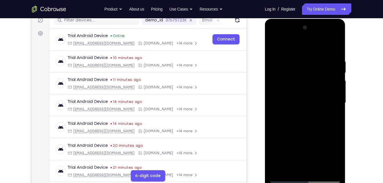
click at [334, 47] on div at bounding box center [306, 103] width 72 height 160
click at [320, 170] on div at bounding box center [306, 103] width 72 height 160
click at [316, 169] on div at bounding box center [306, 103] width 72 height 160
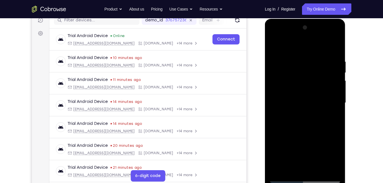
click at [318, 170] on div at bounding box center [306, 103] width 72 height 160
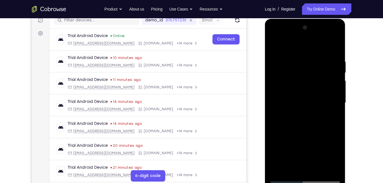
click at [318, 170] on div at bounding box center [306, 103] width 72 height 160
drag, startPoint x: 318, startPoint y: 170, endPoint x: 329, endPoint y: 171, distance: 10.6
click at [329, 171] on div at bounding box center [306, 103] width 72 height 160
click at [318, 171] on div at bounding box center [306, 103] width 72 height 160
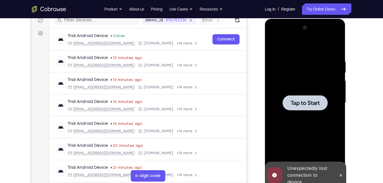
click at [320, 120] on div at bounding box center [306, 103] width 72 height 160
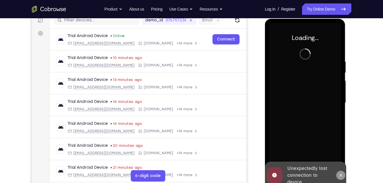
click at [342, 177] on icon at bounding box center [341, 175] width 5 height 5
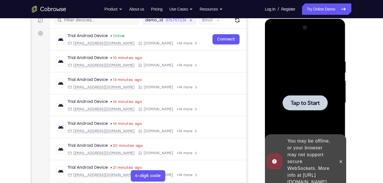
click at [300, 90] on div at bounding box center [306, 103] width 72 height 160
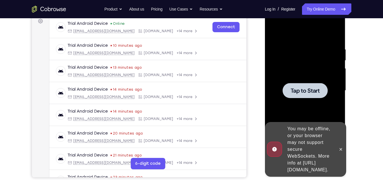
scroll to position [89, 0]
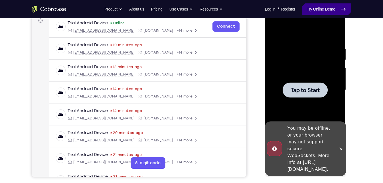
click at [328, 12] on link "Try Online Demo" at bounding box center [326, 8] width 49 height 11
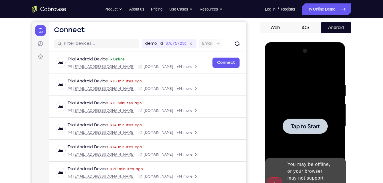
scroll to position [53, 0]
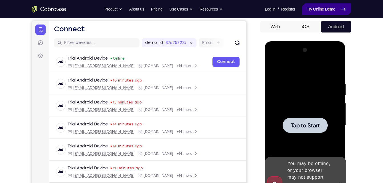
click at [314, 6] on link "Try Online Demo" at bounding box center [326, 8] width 49 height 11
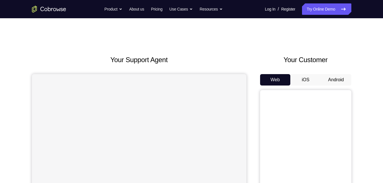
click at [333, 80] on button "Android" at bounding box center [336, 79] width 31 height 11
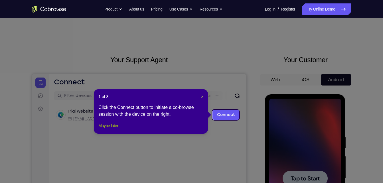
click at [113, 129] on button "Maybe later" at bounding box center [109, 125] width 20 height 7
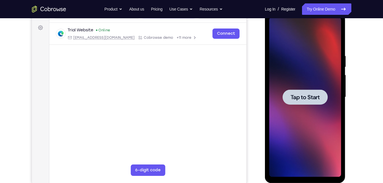
scroll to position [82, 0]
click at [306, 78] on div at bounding box center [306, 97] width 72 height 160
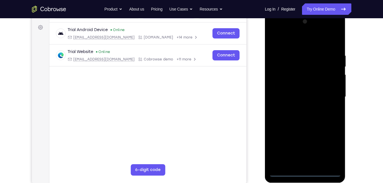
click at [306, 174] on div at bounding box center [306, 97] width 72 height 160
click at [326, 146] on div at bounding box center [306, 97] width 72 height 160
click at [277, 32] on div at bounding box center [306, 97] width 72 height 160
click at [330, 90] on div at bounding box center [306, 97] width 72 height 160
click at [299, 106] on div at bounding box center [306, 97] width 72 height 160
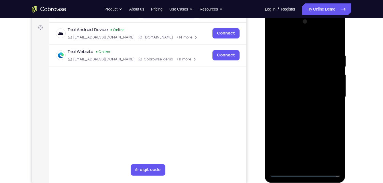
click at [294, 90] on div at bounding box center [306, 97] width 72 height 160
click at [294, 85] on div at bounding box center [306, 97] width 72 height 160
click at [286, 98] on div at bounding box center [306, 97] width 72 height 160
click at [310, 115] on div at bounding box center [306, 97] width 72 height 160
click at [313, 114] on div at bounding box center [306, 97] width 72 height 160
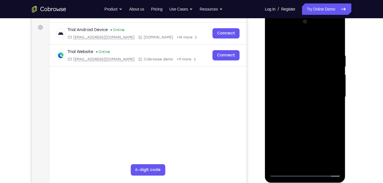
click at [317, 161] on div at bounding box center [306, 97] width 72 height 160
click at [310, 123] on div at bounding box center [306, 97] width 72 height 160
click at [319, 167] on div at bounding box center [306, 97] width 72 height 160
click at [303, 126] on div at bounding box center [306, 97] width 72 height 160
click at [316, 92] on div at bounding box center [306, 97] width 72 height 160
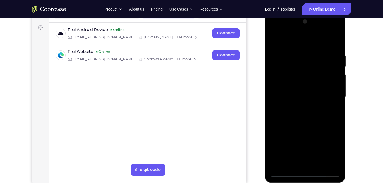
click at [330, 111] on div at bounding box center [306, 97] width 72 height 160
click at [277, 42] on div at bounding box center [306, 97] width 72 height 160
click at [286, 172] on div at bounding box center [306, 97] width 72 height 160
